Goal: Task Accomplishment & Management: Manage account settings

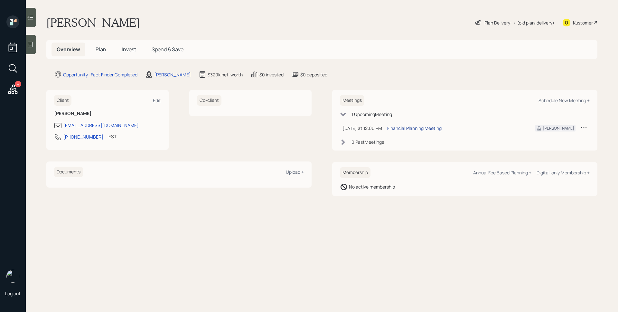
click at [428, 129] on div "Financial Planning Meeting" at bounding box center [414, 128] width 54 height 7
click at [440, 207] on main "[PERSON_NAME] Plan Delivery • (old plan-delivery) Kustomer Overview Plan Invest…" at bounding box center [322, 156] width 592 height 312
click at [31, 45] on icon at bounding box center [30, 44] width 6 height 6
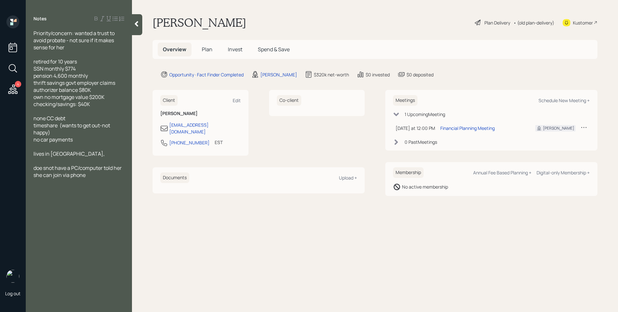
click at [283, 213] on main "[PERSON_NAME] Plan Delivery • (old plan-delivery) Kustomer Overview Plan Invest…" at bounding box center [375, 156] width 486 height 312
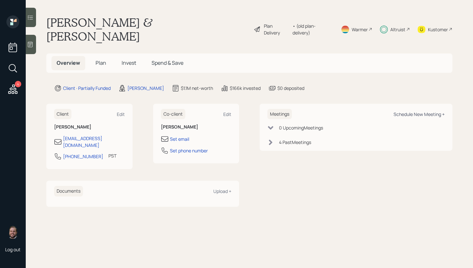
click at [416, 111] on div "Schedule New Meeting +" at bounding box center [419, 114] width 51 height 6
select select "d946c976-65aa-4529-ac9d-02c4f1114fc0"
